Goal: Transaction & Acquisition: Purchase product/service

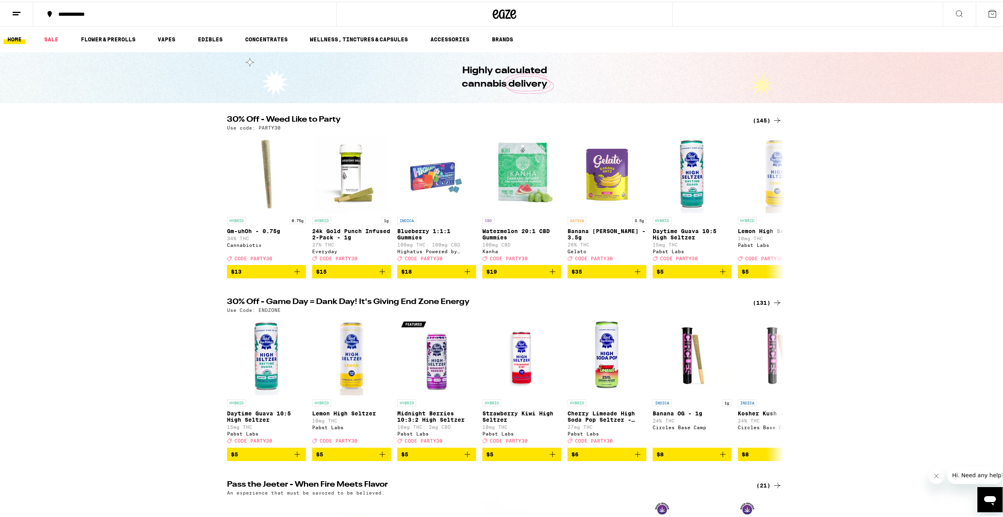
click at [772, 117] on icon at bounding box center [776, 118] width 9 height 9
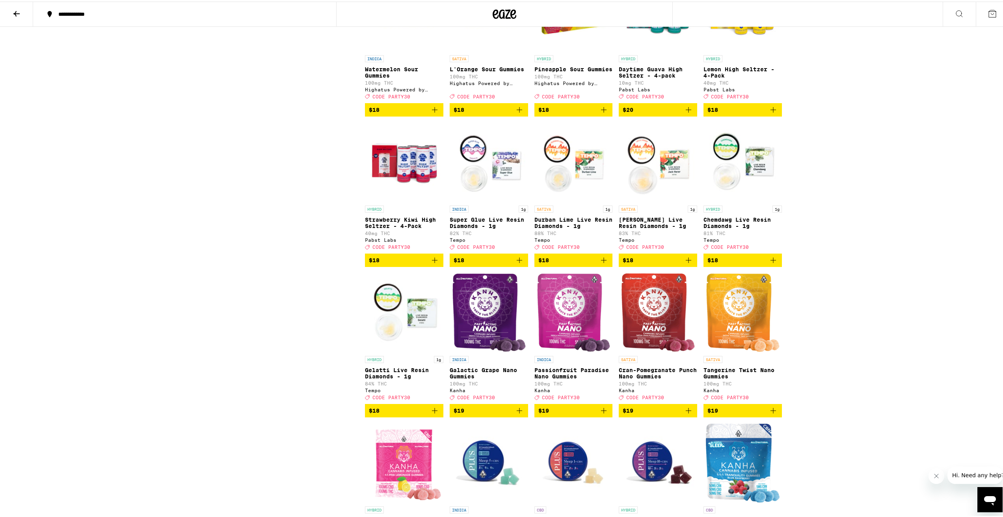
scroll to position [1064, 0]
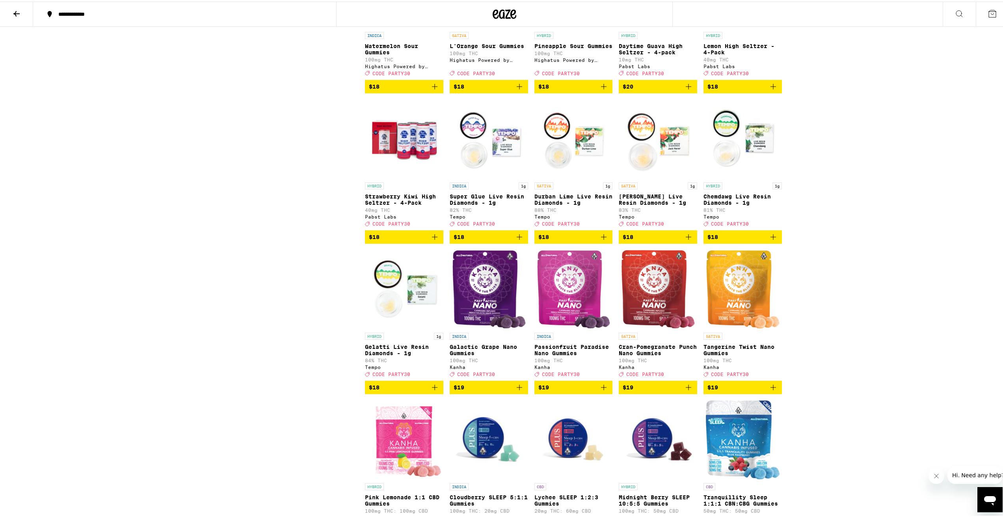
drag, startPoint x: 478, startPoint y: 440, endPoint x: 266, endPoint y: 442, distance: 211.6
click at [485, 391] on span "$19" at bounding box center [489, 385] width 71 height 9
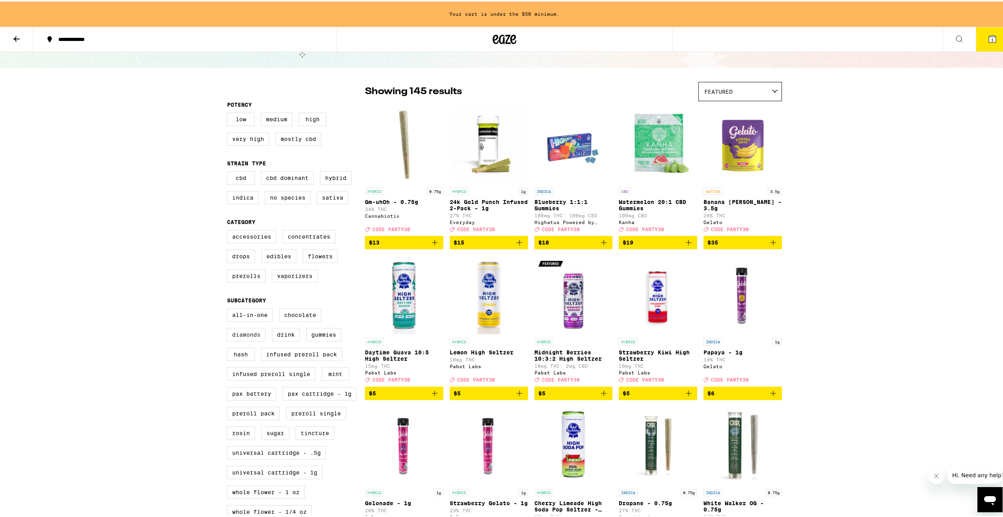
scroll to position [39, 0]
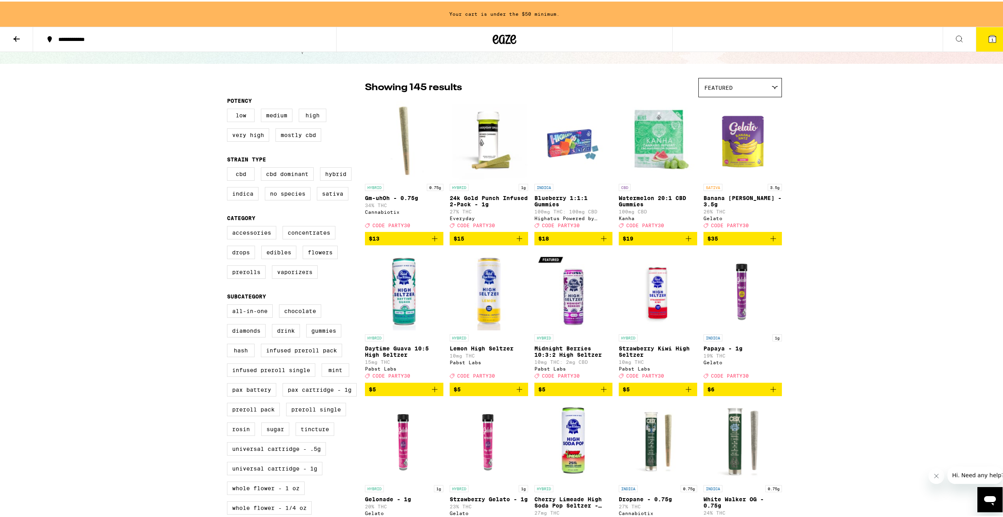
click at [707, 84] on span "Featured" at bounding box center [718, 86] width 28 height 6
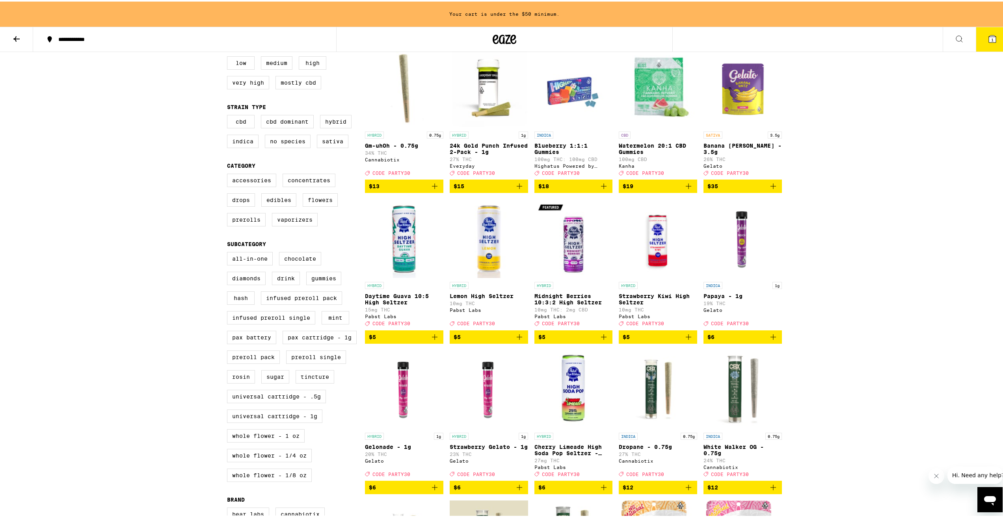
scroll to position [0, 0]
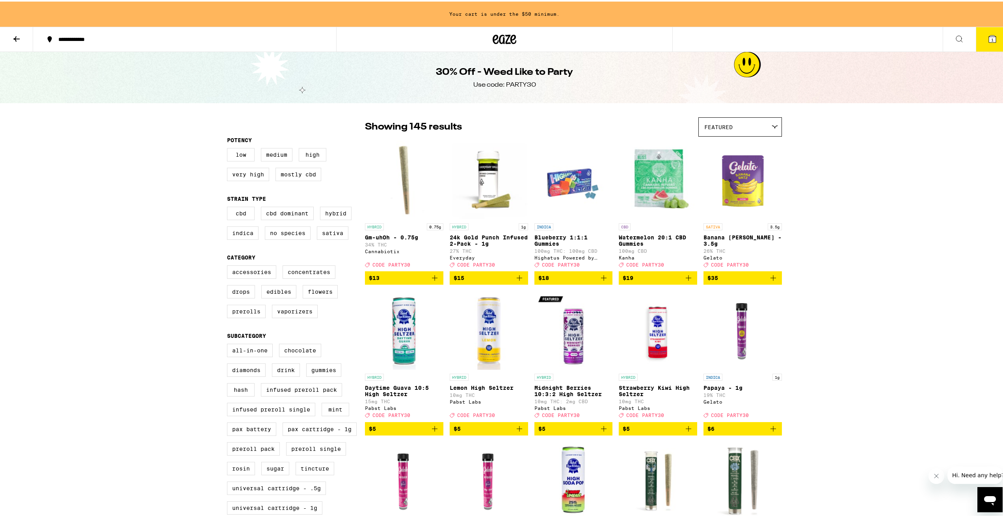
click at [7, 36] on button at bounding box center [16, 38] width 33 height 25
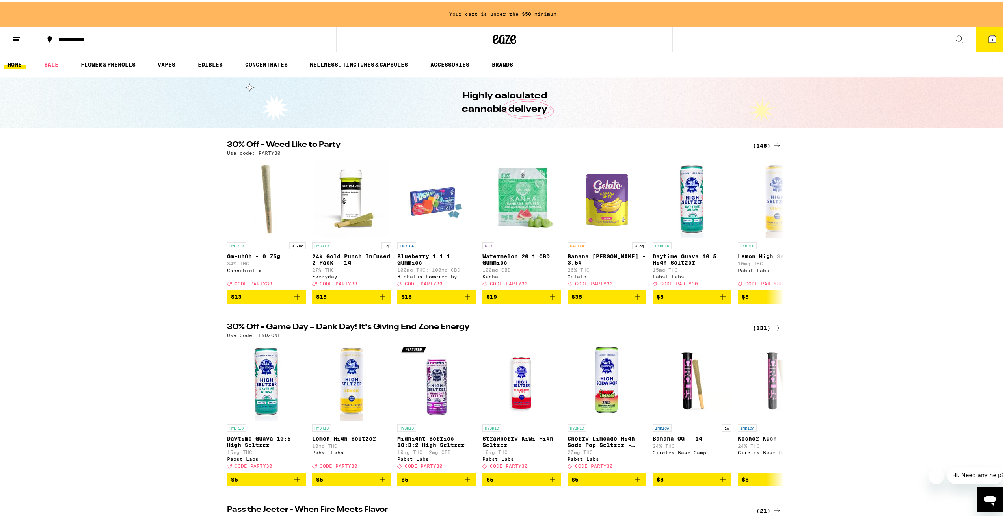
click at [948, 37] on button at bounding box center [959, 38] width 33 height 25
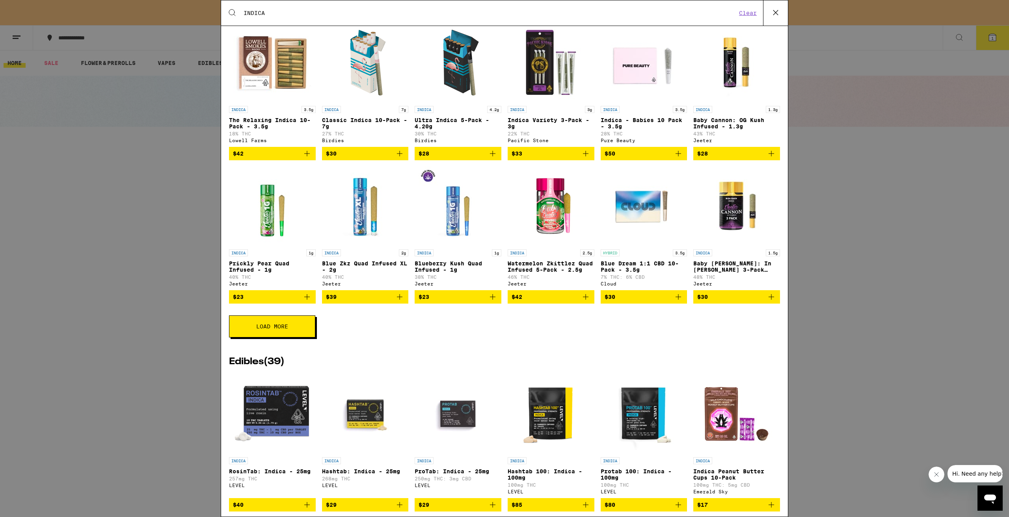
scroll to position [906, 0]
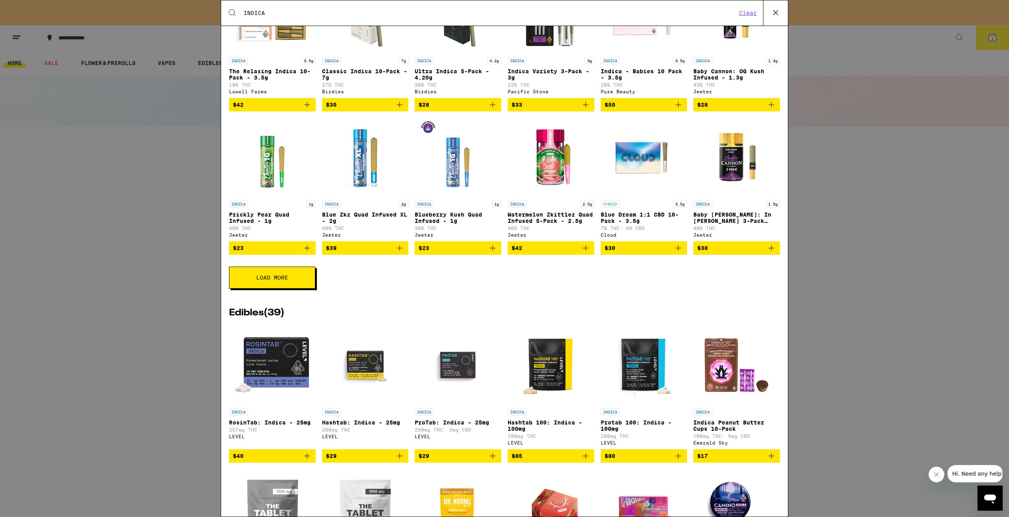
type input "INDICA"
click at [269, 461] on span "$40" at bounding box center [272, 456] width 79 height 9
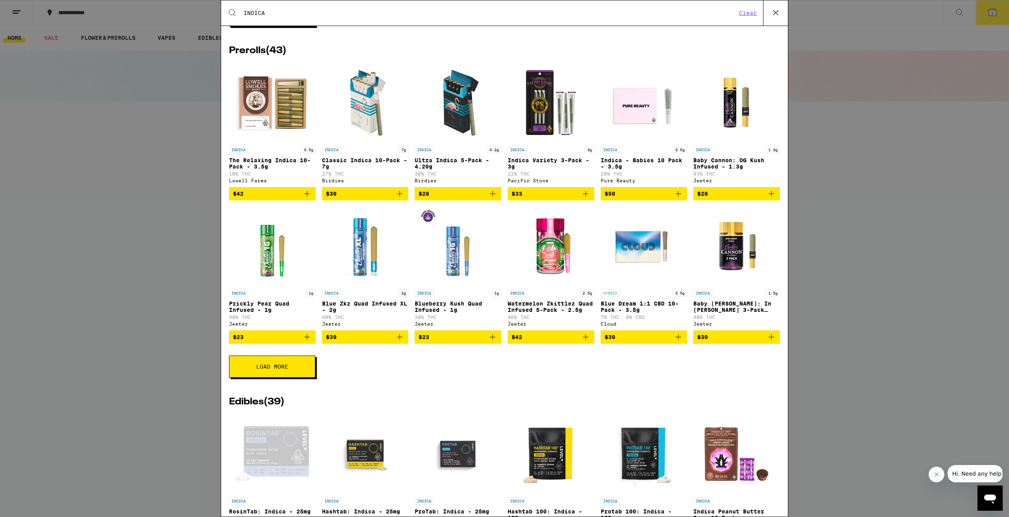
scroll to position [827, 0]
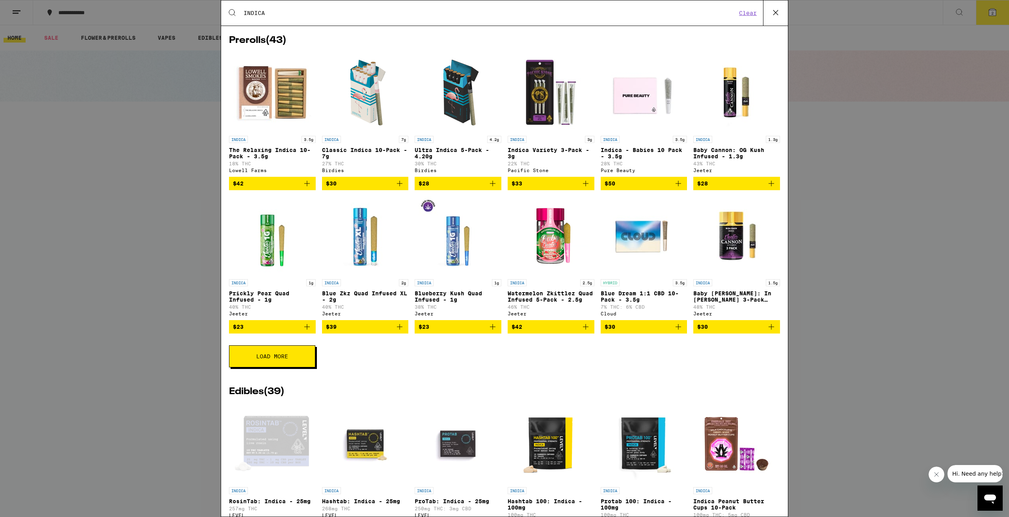
click at [292, 368] on button "Load More" at bounding box center [272, 357] width 86 height 22
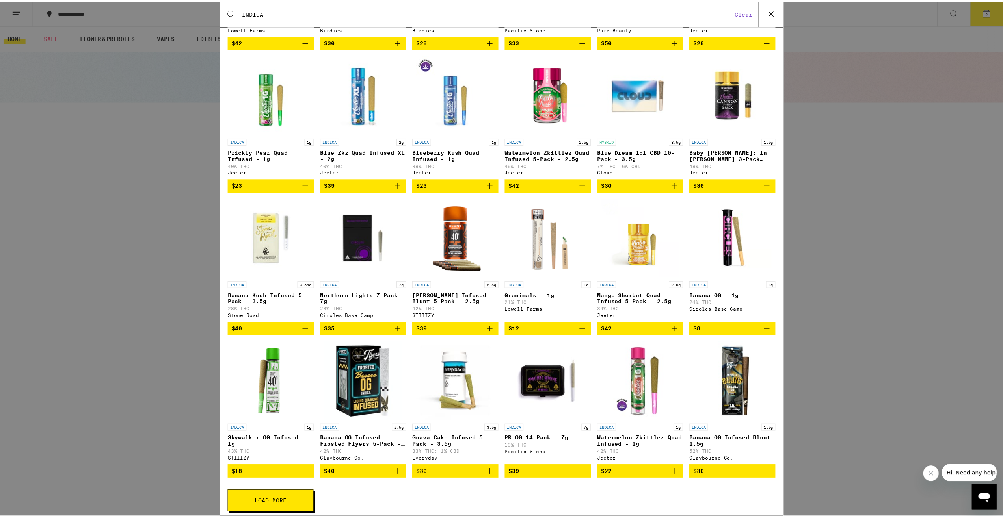
scroll to position [985, 0]
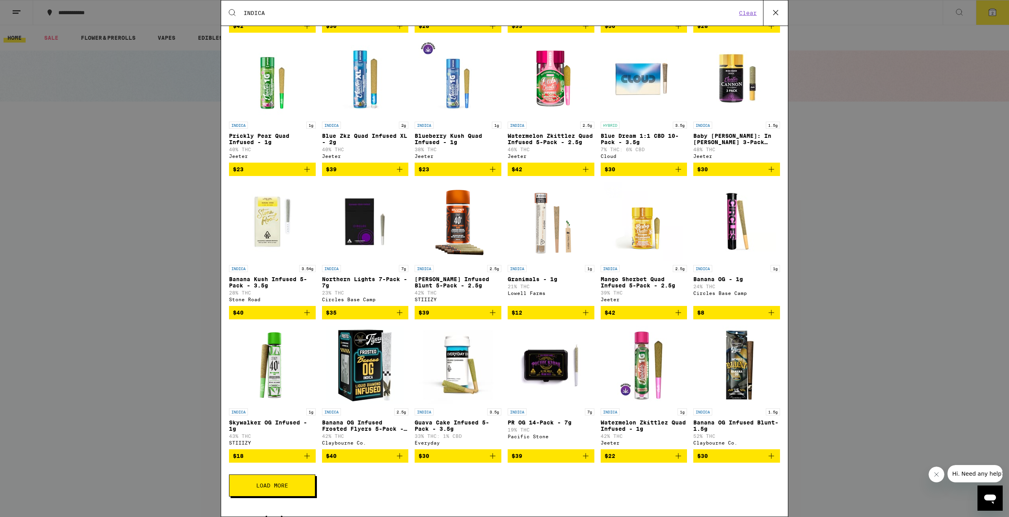
click at [395, 318] on icon "Add to bag" at bounding box center [399, 312] width 9 height 9
click at [781, 13] on icon at bounding box center [776, 13] width 12 height 12
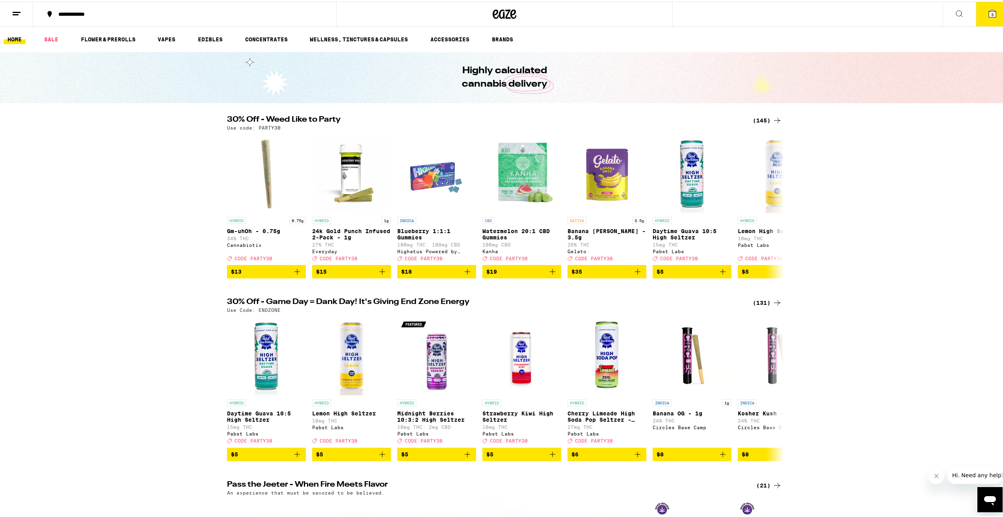
click at [995, 11] on button "3" at bounding box center [992, 12] width 33 height 24
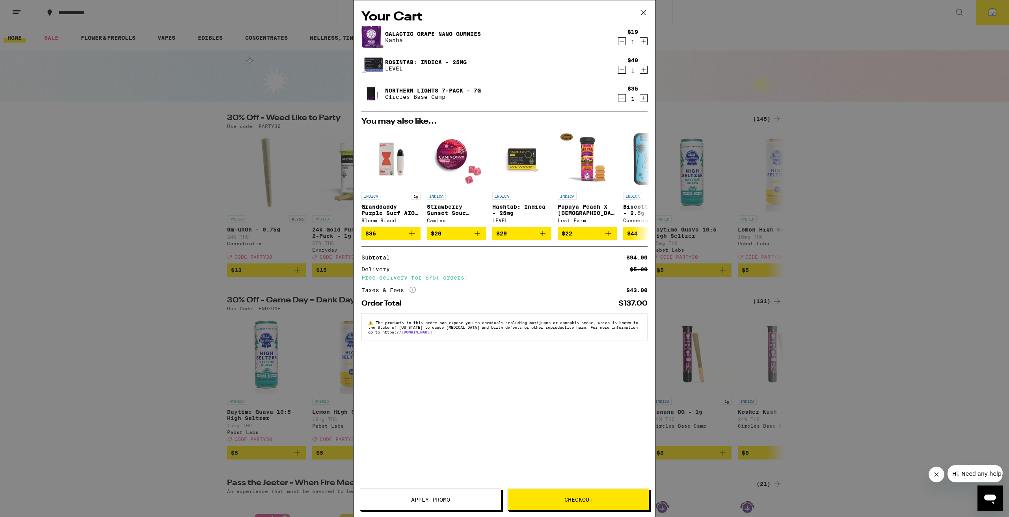
click at [896, 168] on div "Your Cart Galactic Grape Nano Gummies Kanha $19 1 RosinTab: Indica - 25mg LEVEL…" at bounding box center [504, 258] width 1009 height 517
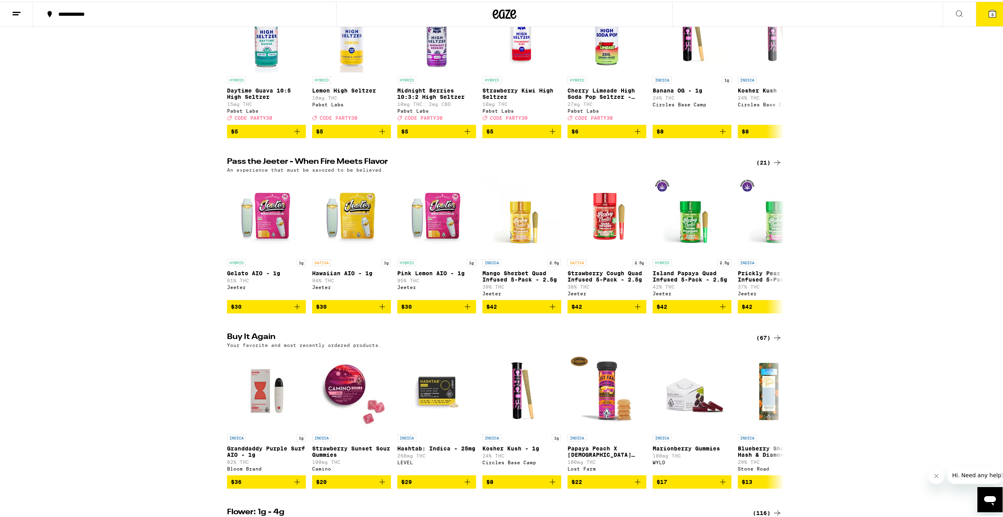
scroll to position [355, 0]
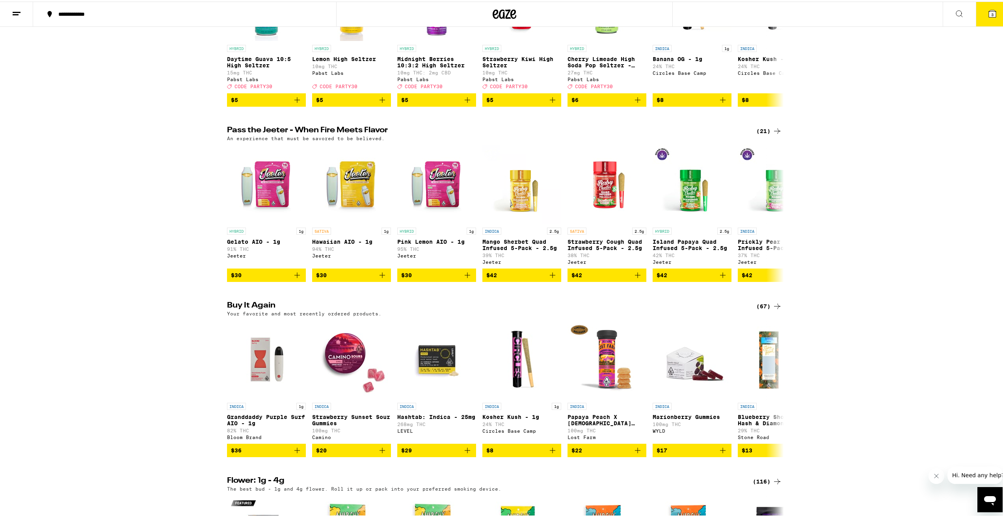
click at [976, 4] on button "3" at bounding box center [992, 12] width 33 height 24
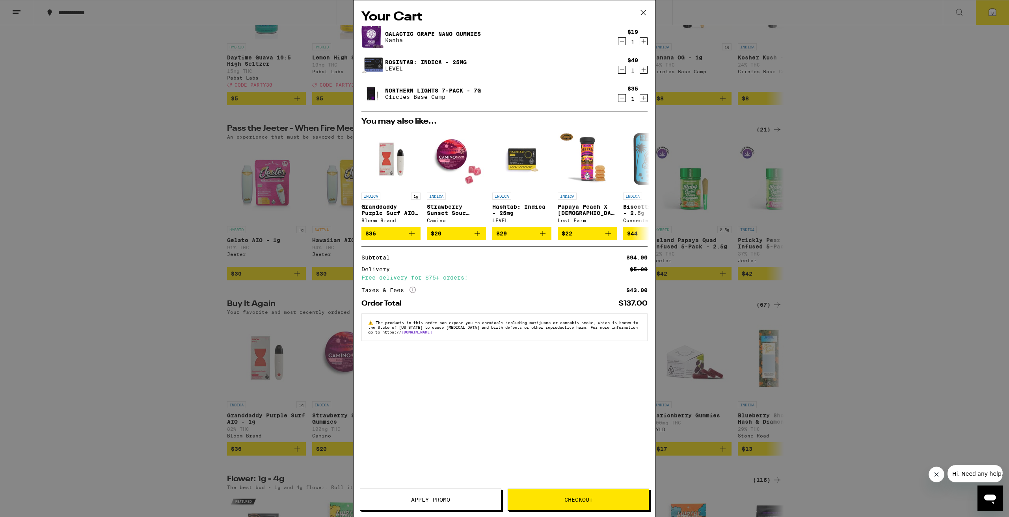
click at [642, 14] on icon at bounding box center [643, 12] width 5 height 5
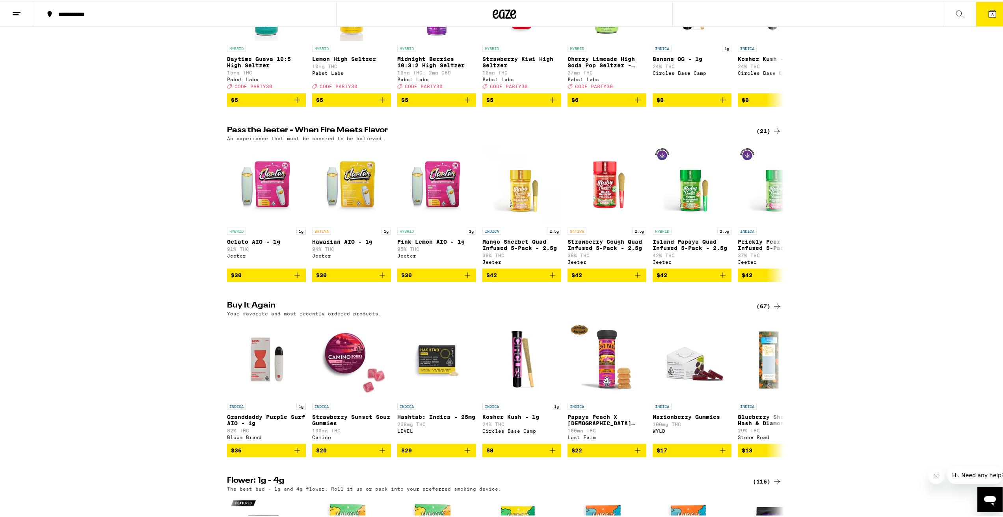
click at [991, 13] on span "3" at bounding box center [992, 13] width 2 height 5
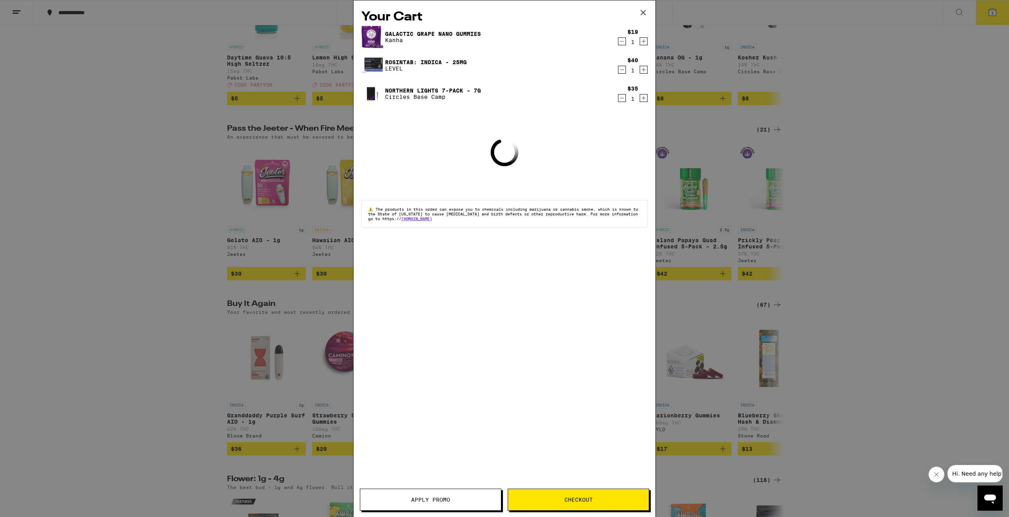
click at [596, 501] on span "Checkout" at bounding box center [578, 500] width 141 height 6
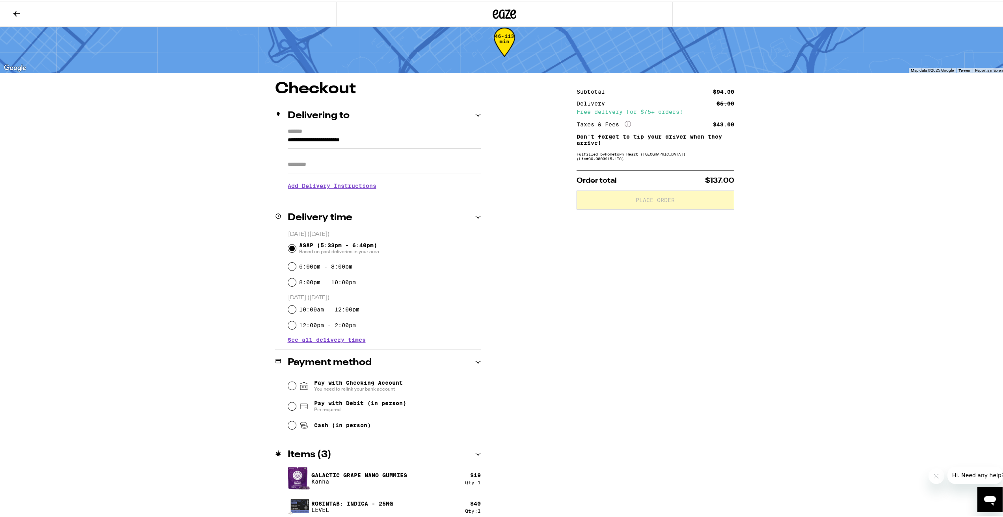
scroll to position [50, 0]
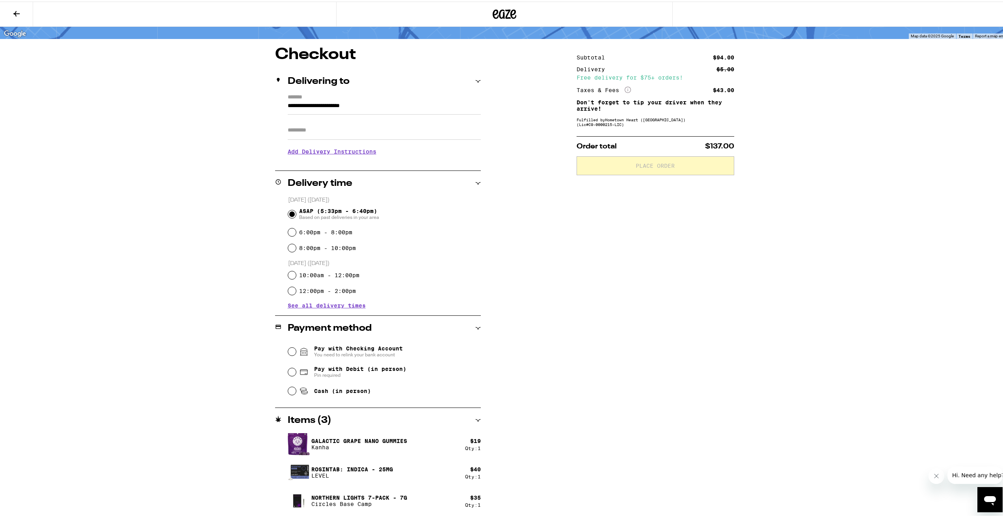
click at [355, 371] on span "Pay with Debit (in person)" at bounding box center [360, 367] width 92 height 6
click at [296, 371] on input "Pay with Debit (in person) Pin required" at bounding box center [292, 371] width 8 height 8
radio input "true"
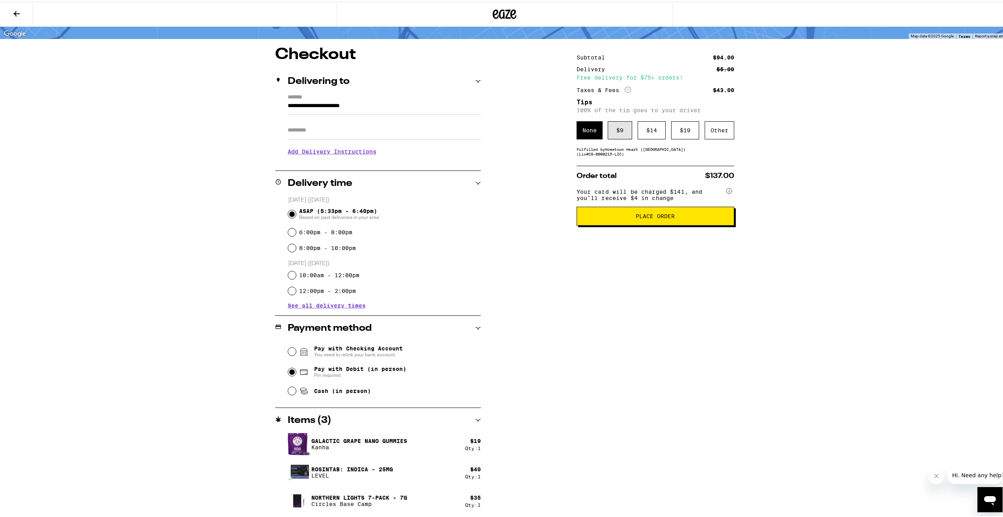
click at [621, 132] on div "$ 9" at bounding box center [620, 129] width 24 height 18
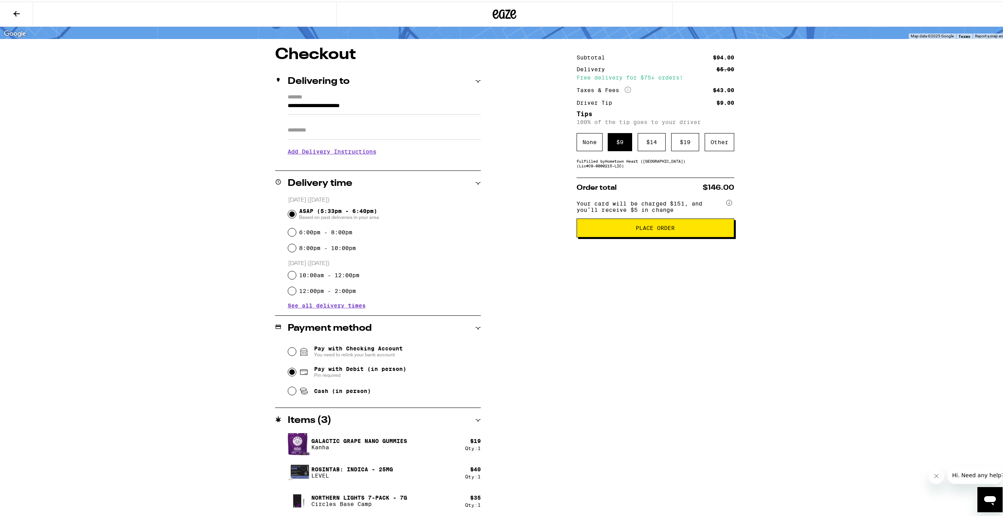
click at [676, 234] on button "Place Order" at bounding box center [655, 226] width 158 height 19
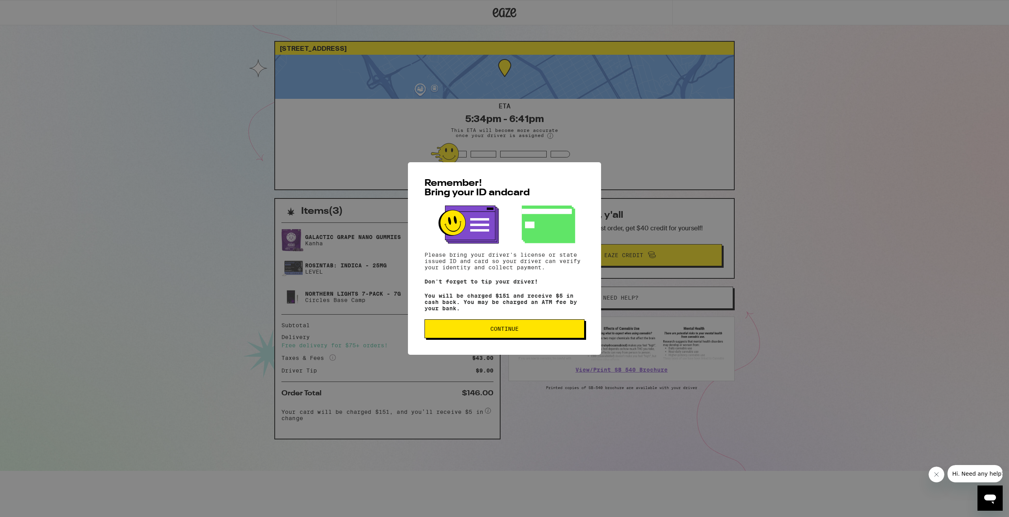
click at [529, 332] on span "Continue" at bounding box center [504, 329] width 147 height 6
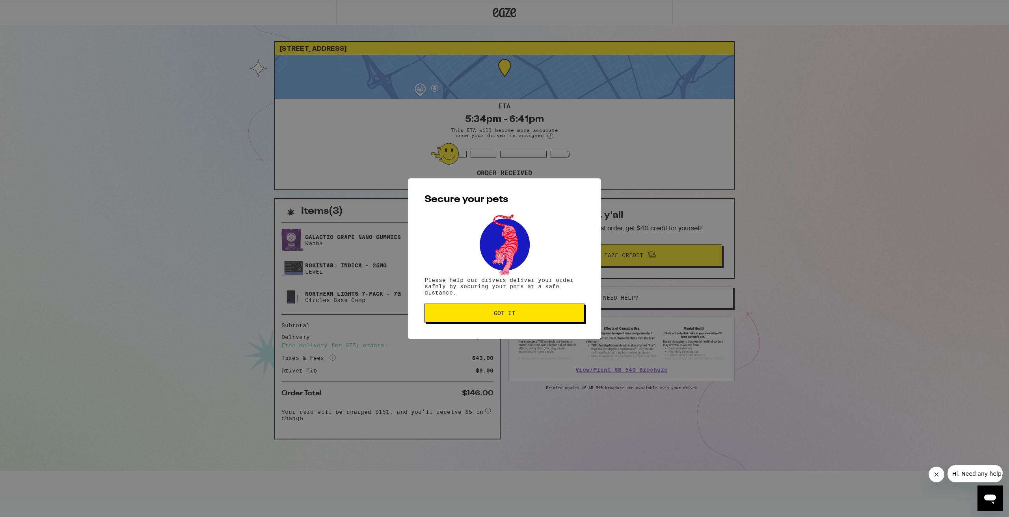
click at [519, 322] on button "Got it" at bounding box center [504, 313] width 160 height 19
